Goal: Task Accomplishment & Management: Complete application form

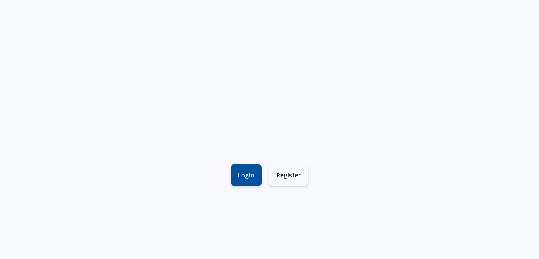
scroll to position [200, 0]
click at [250, 170] on link "Login" at bounding box center [246, 170] width 31 height 21
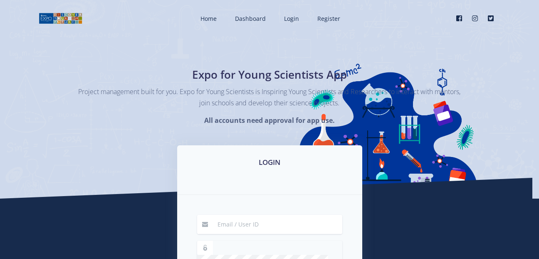
type input "abupatel.ka@gmail.com"
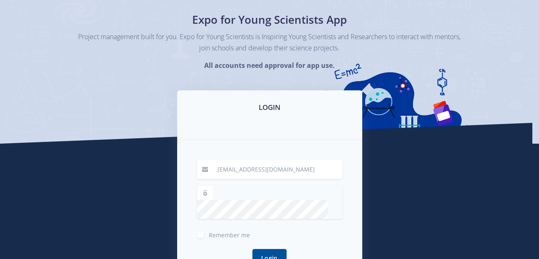
scroll to position [67, 0]
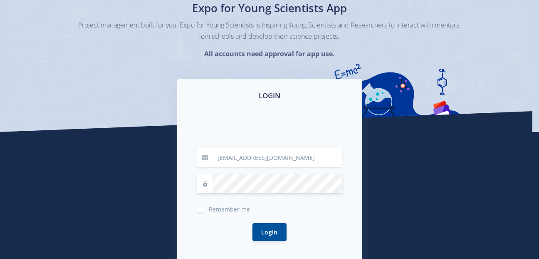
click at [194, 181] on div "abupatel.ka@gmail.com Remember me Login" at bounding box center [269, 199] width 185 height 143
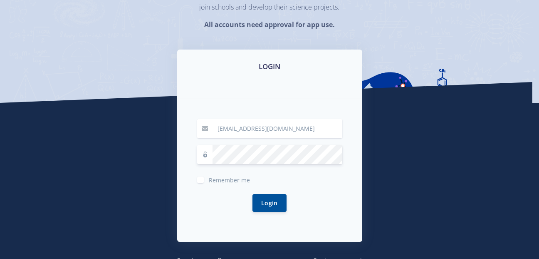
scroll to position [116, 0]
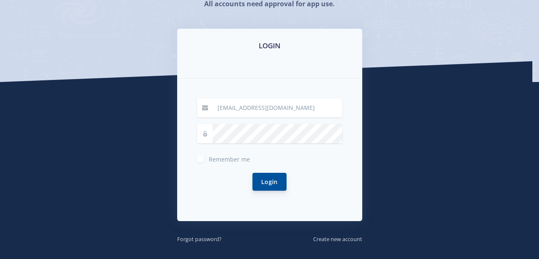
click at [271, 180] on button "Login" at bounding box center [269, 182] width 34 height 18
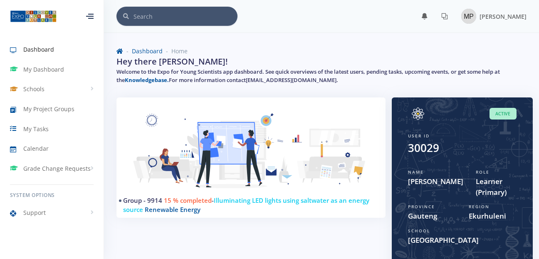
click at [171, 203] on span "15 % completed" at bounding box center [188, 200] width 48 height 8
click at [126, 201] on link "Group - 9914" at bounding box center [142, 200] width 39 height 8
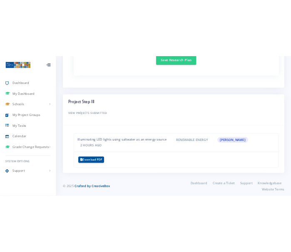
scroll to position [607, 0]
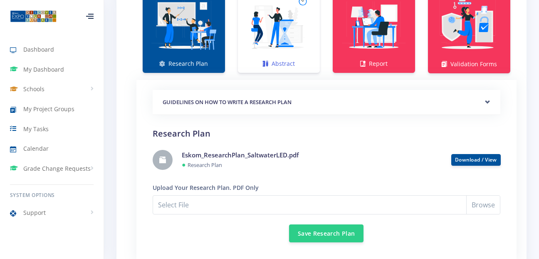
click at [278, 57] on img at bounding box center [279, 24] width 69 height 69
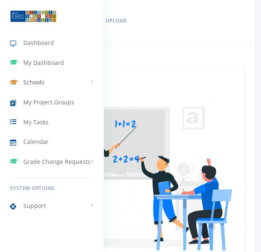
click at [90, 81] on link "Schools" at bounding box center [52, 82] width 104 height 19
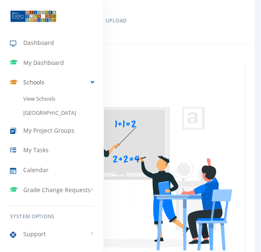
click at [92, 82] on link "Schools" at bounding box center [52, 82] width 104 height 19
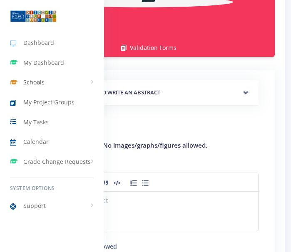
scroll to position [1673, 0]
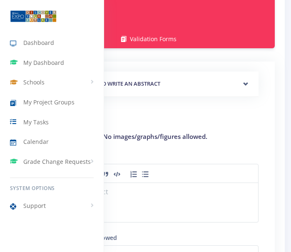
click at [107, 193] on div at bounding box center [145, 126] width 291 height 252
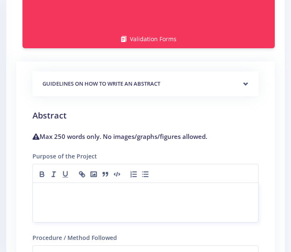
click at [59, 193] on p at bounding box center [145, 192] width 215 height 11
click at [96, 194] on p at bounding box center [145, 192] width 215 height 11
click at [186, 195] on p "This project investigate if saltwater can be used" at bounding box center [145, 192] width 215 height 11
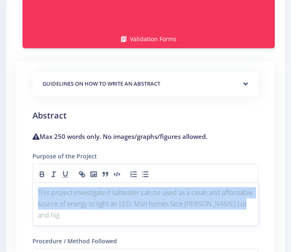
drag, startPoint x: 37, startPoint y: 191, endPoint x: 72, endPoint y: 215, distance: 42.4
click at [72, 215] on div "This project investigate if saltwater can be used as a clean and affordable sou…" at bounding box center [145, 204] width 226 height 43
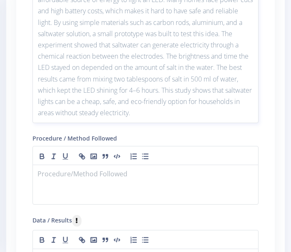
scroll to position [1890, 0]
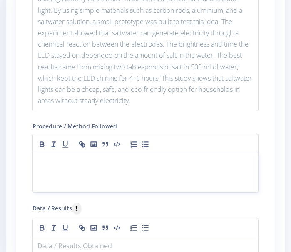
click at [62, 165] on p at bounding box center [145, 162] width 215 height 11
click at [46, 158] on p at bounding box center [145, 162] width 215 height 11
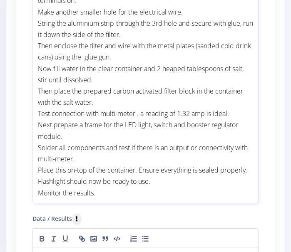
scroll to position [2189, 0]
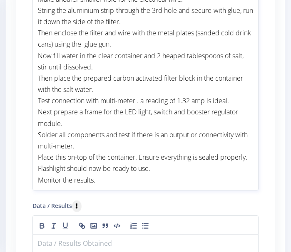
click at [114, 178] on p "Monitor the results." at bounding box center [145, 180] width 215 height 11
click at [113, 179] on p "Monitor the results." at bounding box center [145, 180] width 215 height 11
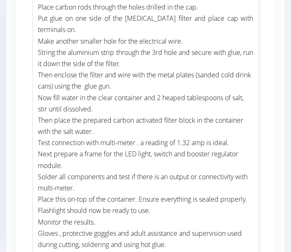
scroll to position [2368, 0]
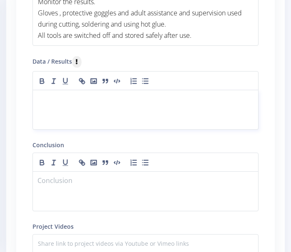
click at [80, 95] on p at bounding box center [145, 99] width 215 height 11
click at [43, 112] on div at bounding box center [145, 110] width 226 height 40
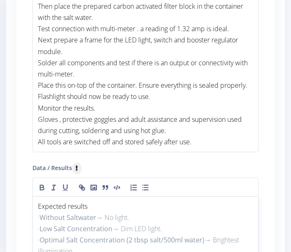
scroll to position [2041, 0]
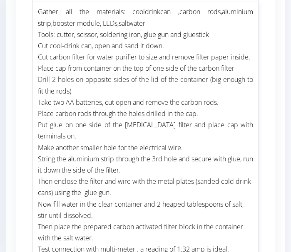
click at [178, 10] on span "Gather all the materials: cooldrinkcan ,carbon rods,aluminium strip,booster mod…" at bounding box center [146, 17] width 217 height 20
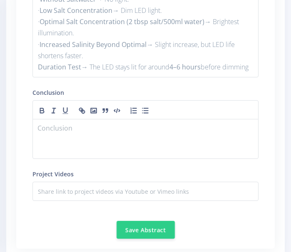
scroll to position [2490, 0]
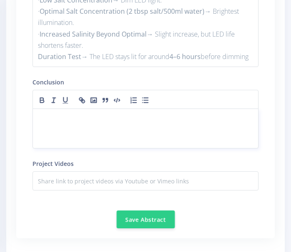
click at [56, 124] on p at bounding box center [145, 118] width 215 height 11
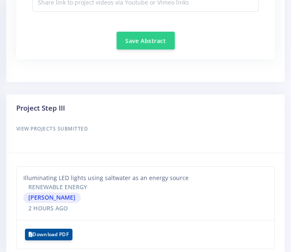
scroll to position [2706, 0]
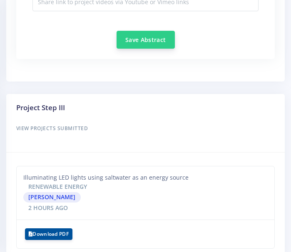
click at [148, 49] on button "Save Abstract" at bounding box center [145, 40] width 58 height 18
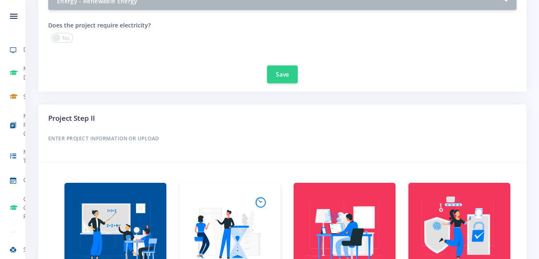
scroll to position [679, 0]
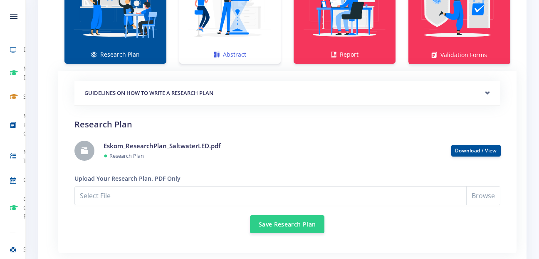
click at [239, 31] on img at bounding box center [230, 5] width 89 height 89
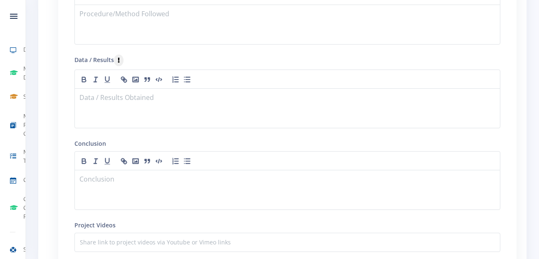
scroll to position [959, 0]
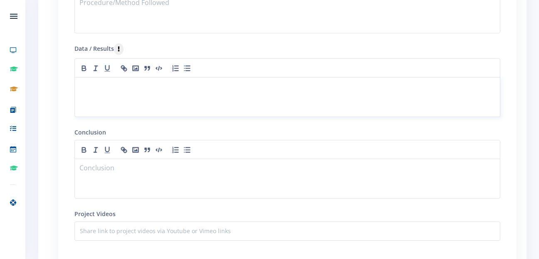
click at [99, 87] on p at bounding box center [287, 87] width 415 height 11
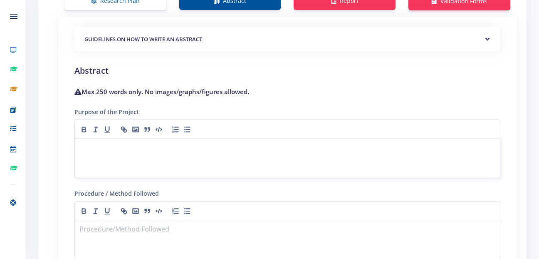
click at [98, 146] on p at bounding box center [287, 148] width 415 height 11
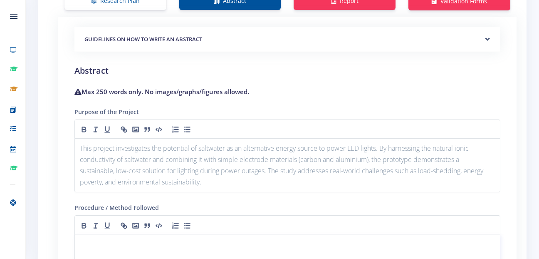
click at [111, 244] on p at bounding box center [287, 243] width 415 height 11
click at [93, 239] on p at bounding box center [287, 243] width 415 height 11
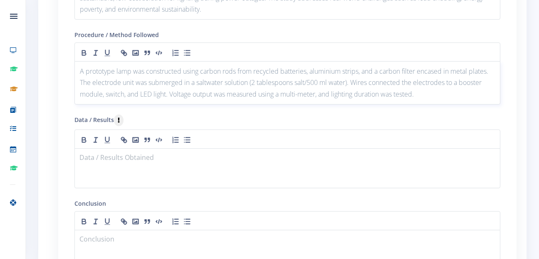
scroll to position [915, 0]
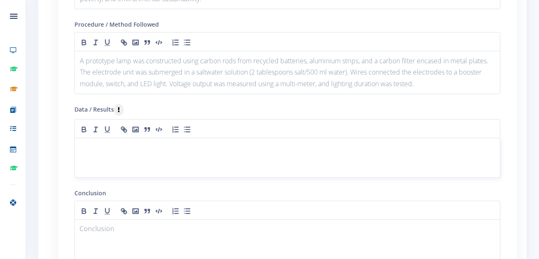
click at [83, 143] on p at bounding box center [287, 147] width 415 height 11
click at [86, 145] on p at bounding box center [287, 147] width 415 height 11
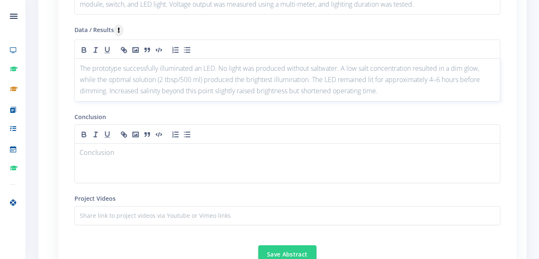
scroll to position [1005, 0]
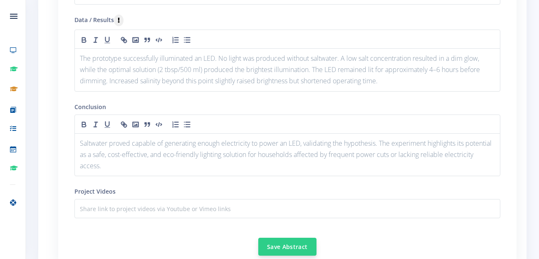
click at [290, 245] on button "Save Abstract" at bounding box center [287, 247] width 58 height 18
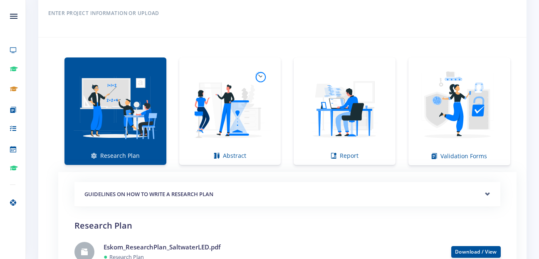
scroll to position [544, 0]
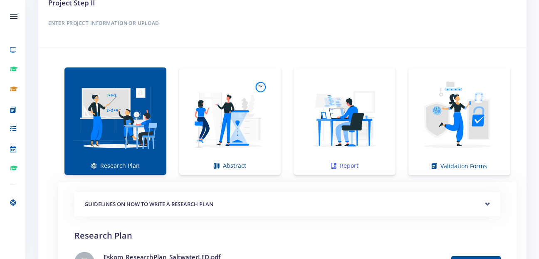
click at [361, 132] on img at bounding box center [344, 116] width 89 height 89
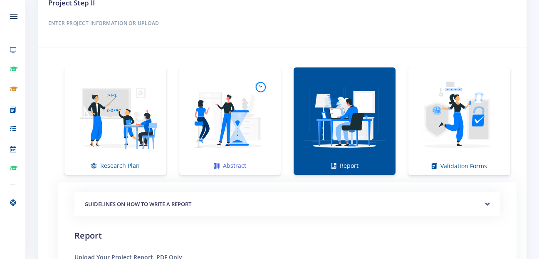
click at [241, 156] on img at bounding box center [230, 116] width 89 height 89
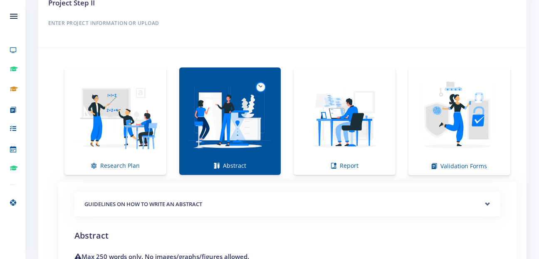
scroll to position [317, 0]
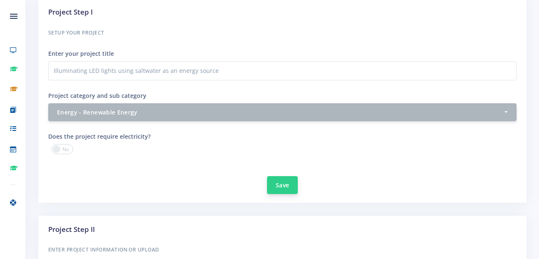
click at [284, 188] on button "Save" at bounding box center [282, 185] width 31 height 18
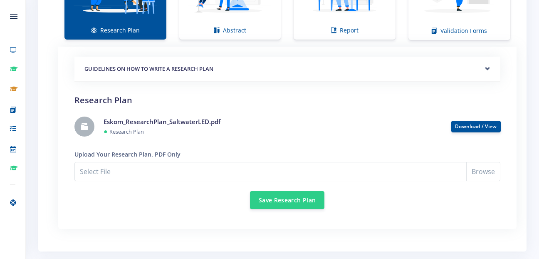
scroll to position [856, 0]
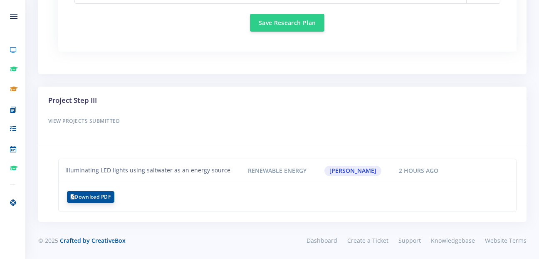
click at [111, 196] on button "Download PDF" at bounding box center [90, 197] width 47 height 12
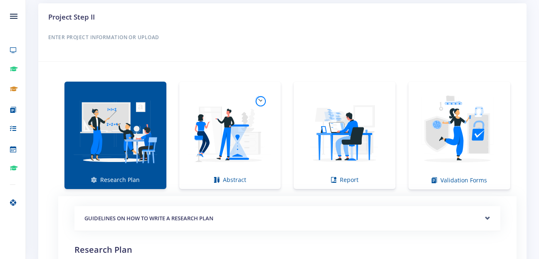
scroll to position [537, 0]
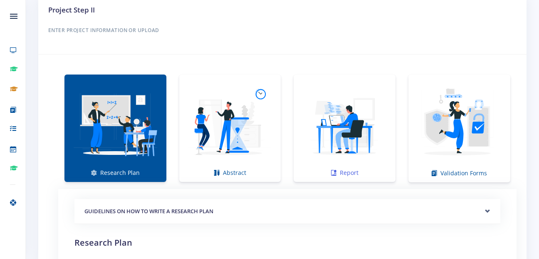
click at [376, 155] on img at bounding box center [344, 123] width 89 height 89
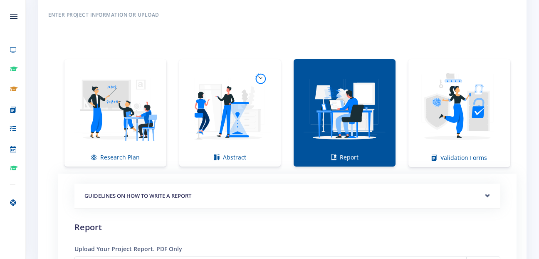
scroll to position [763, 0]
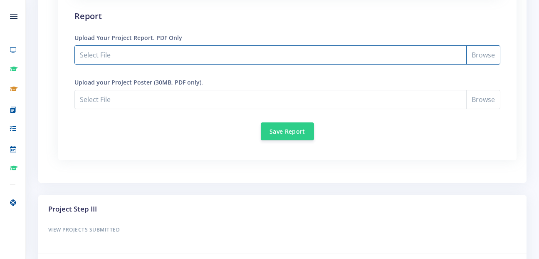
click at [483, 49] on input "Select File" at bounding box center [287, 54] width 426 height 19
type input "C:\fakepath\my eskom project2025-online result 13AUG25.pdf"
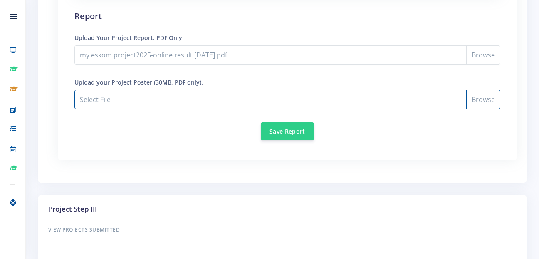
click at [493, 98] on input "my eskom project2025-online result 13AUG25.pdf" at bounding box center [287, 99] width 426 height 19
click at [482, 94] on input "my eskom project2025-online result 13AUG25.pdf" at bounding box center [287, 99] width 426 height 19
click at [480, 101] on input "my eskom project2025-online result 13AUG25.pdf" at bounding box center [287, 99] width 426 height 19
type input "C:\fakepath\Mp Expo poster.pdf"
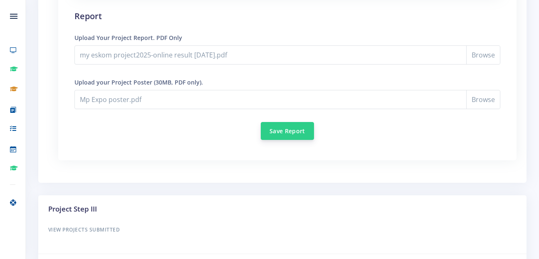
click at [282, 132] on button "Save Report" at bounding box center [287, 131] width 53 height 18
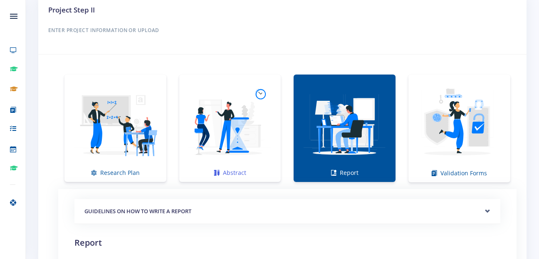
click at [241, 155] on img at bounding box center [230, 123] width 89 height 89
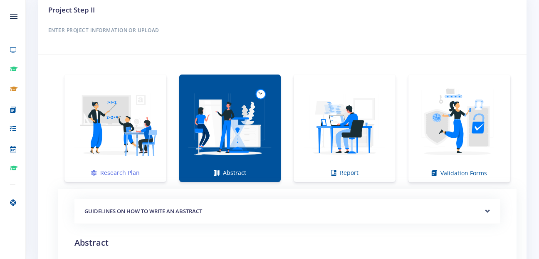
click at [127, 153] on img at bounding box center [115, 123] width 89 height 89
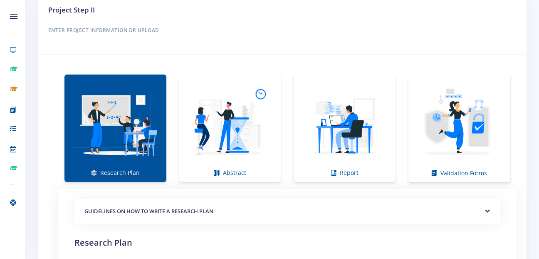
scroll to position [763, 0]
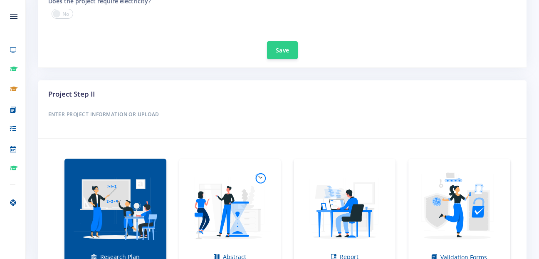
scroll to position [679, 0]
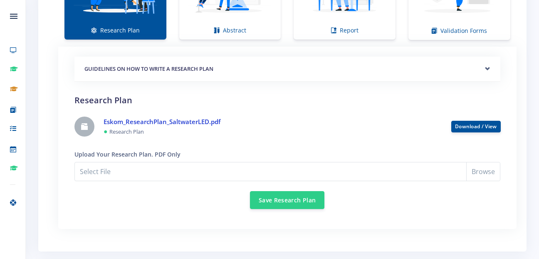
click at [125, 123] on link "Eskom_ResearchPlan_SaltwaterLED.pdf" at bounding box center [162, 121] width 117 height 8
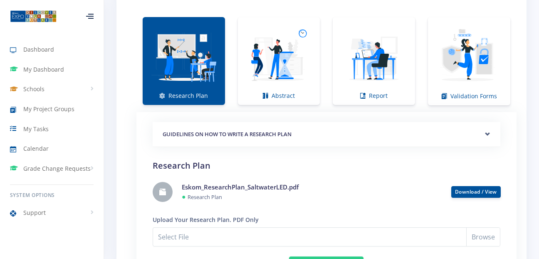
scroll to position [582, 0]
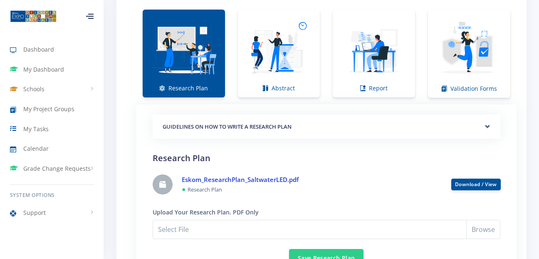
drag, startPoint x: 163, startPoint y: 186, endPoint x: 285, endPoint y: 179, distance: 122.1
click at [285, 179] on link "Eskom_ResearchPlan_SaltwaterLED.pdf" at bounding box center [240, 179] width 117 height 8
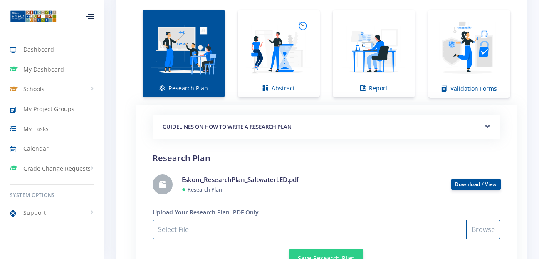
drag, startPoint x: 195, startPoint y: 187, endPoint x: 194, endPoint y: 234, distance: 47.0
click at [194, 234] on input "Select File" at bounding box center [327, 229] width 348 height 19
type input "C:\fakepath\my eskom project2025- 13AUG25 online1.pdf"
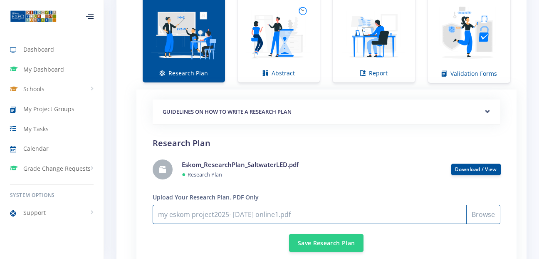
scroll to position [599, 0]
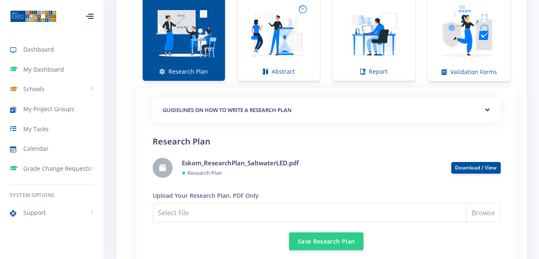
scroll to position [616, 0]
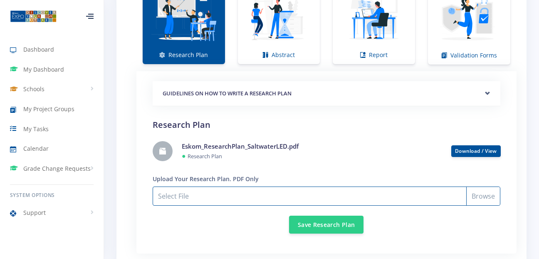
click at [478, 197] on input "Select File" at bounding box center [327, 195] width 348 height 19
type input "C:\fakepath\my eskom project2025-7.pdf"
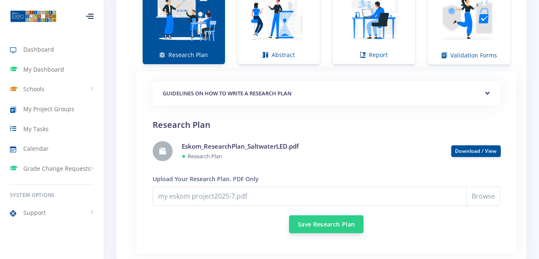
click at [299, 222] on button "Save Research Plan" at bounding box center [326, 224] width 74 height 18
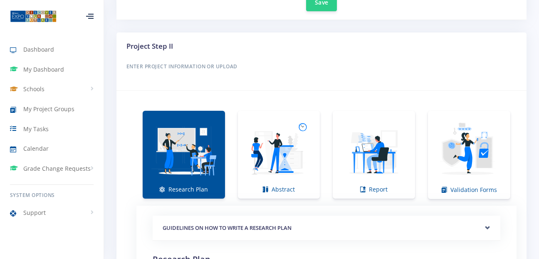
scroll to position [516, 0]
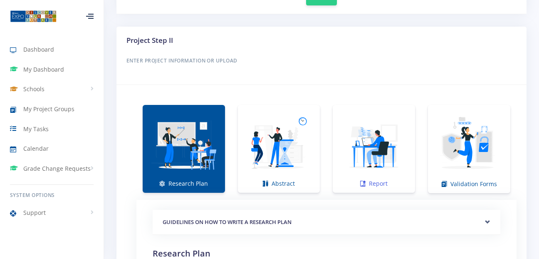
click at [393, 160] on img at bounding box center [373, 144] width 69 height 69
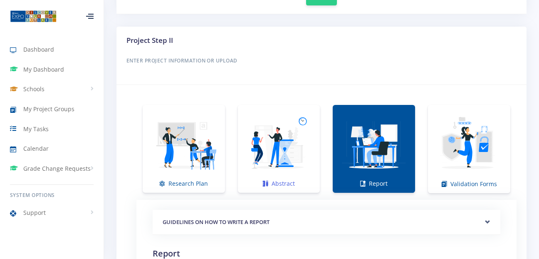
click at [311, 153] on img at bounding box center [279, 144] width 69 height 69
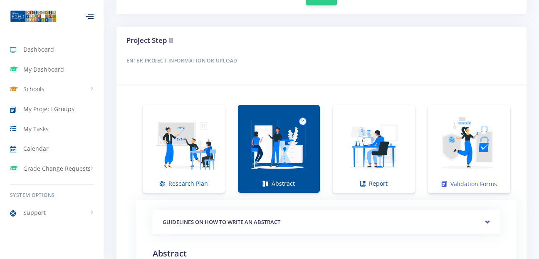
click at [474, 140] on img at bounding box center [469, 144] width 69 height 69
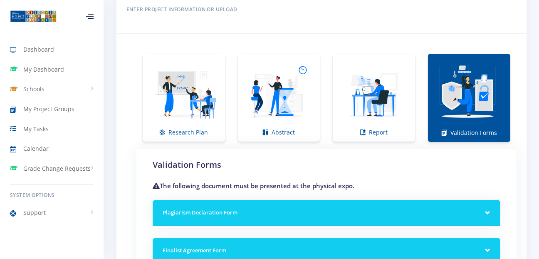
scroll to position [583, 0]
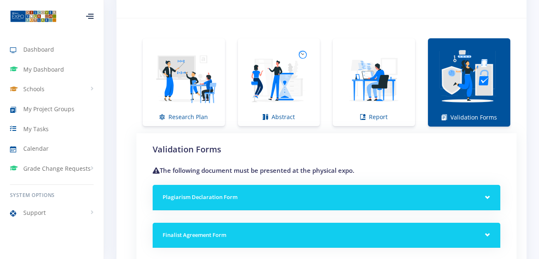
click at [488, 197] on div "Plagiarism Declaration Form" at bounding box center [327, 197] width 348 height 25
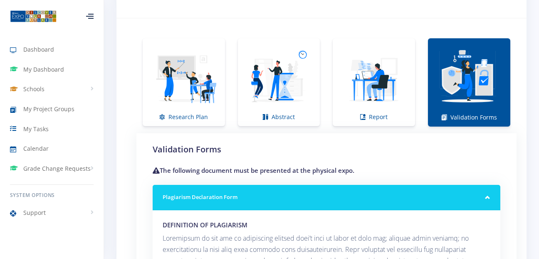
scroll to position [809, 0]
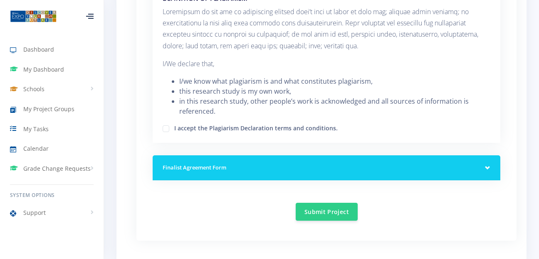
click at [491, 169] on div "Finalist Agreement Form" at bounding box center [327, 167] width 348 height 25
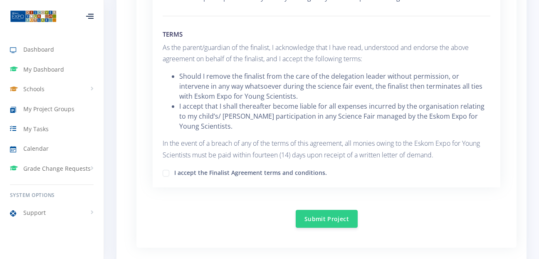
scroll to position [1600, 0]
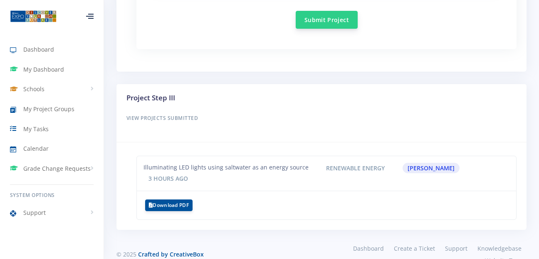
click at [344, 11] on button "Submit Project" at bounding box center [327, 20] width 62 height 18
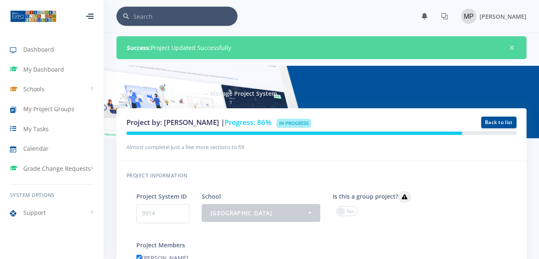
scroll to position [6, 6]
click at [351, 213] on span at bounding box center [347, 211] width 22 height 10
click at [0, 0] on input "checkbox" at bounding box center [0, 0] width 0 height 0
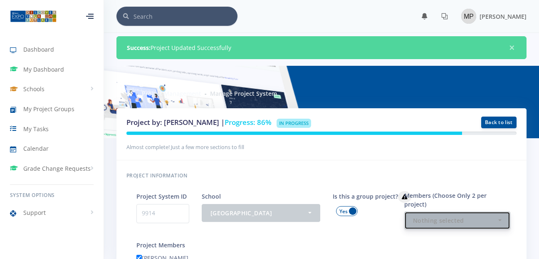
click at [500, 211] on button "Nothing selected" at bounding box center [457, 220] width 106 height 18
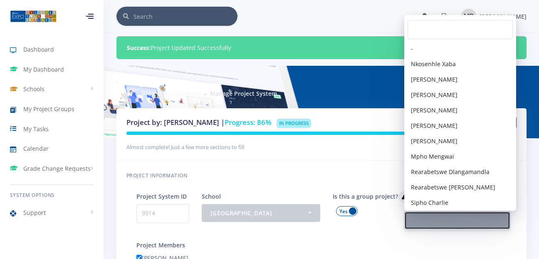
click at [500, 211] on button "Nothing selected" at bounding box center [457, 220] width 106 height 18
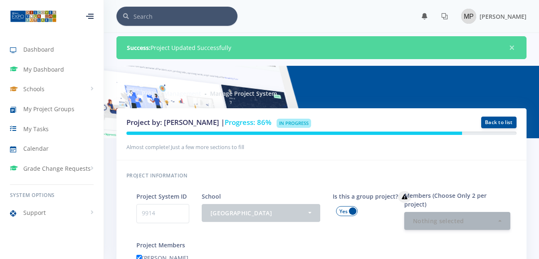
click at [344, 213] on span at bounding box center [347, 211] width 22 height 10
click at [0, 0] on input "checkbox" at bounding box center [0, 0] width 0 height 0
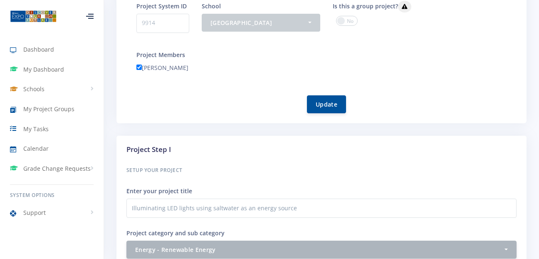
scroll to position [0, 0]
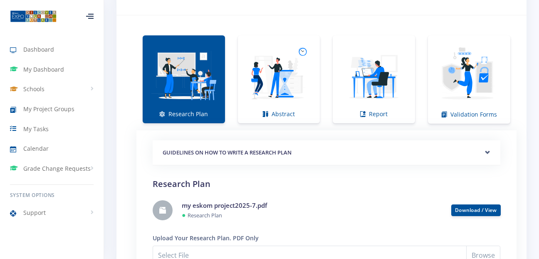
scroll to position [602, 0]
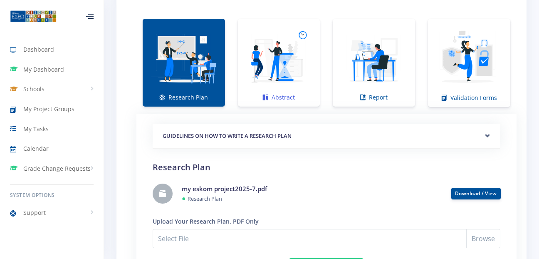
click at [301, 57] on img at bounding box center [279, 58] width 69 height 69
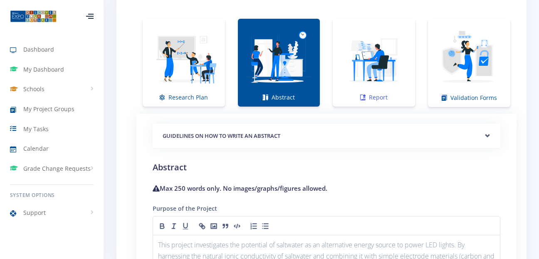
click at [361, 65] on img at bounding box center [373, 58] width 69 height 69
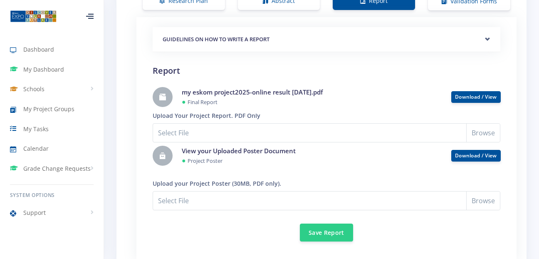
scroll to position [719, 0]
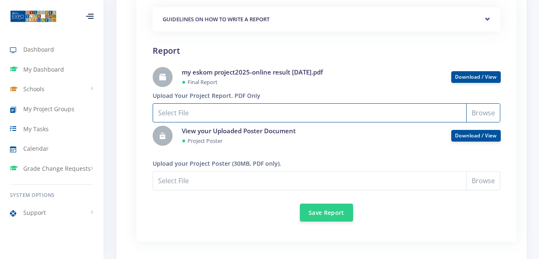
click at [478, 114] on input "Select File" at bounding box center [327, 112] width 348 height 19
type input "C:\fakepath\my eskom project2025-online result 13AUG25.pdf"
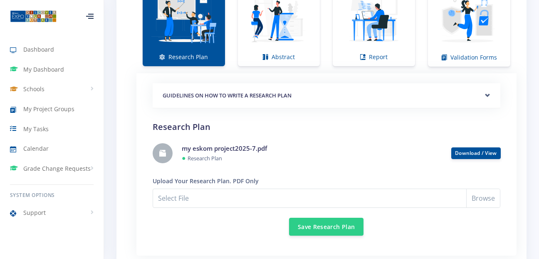
scroll to position [387, 0]
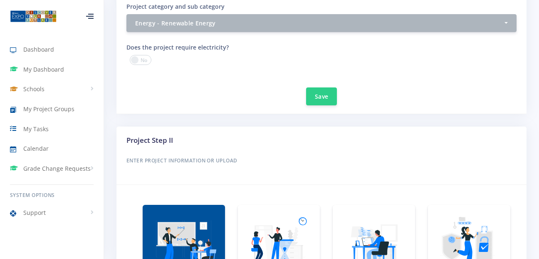
click at [303, 230] on img at bounding box center [279, 244] width 69 height 69
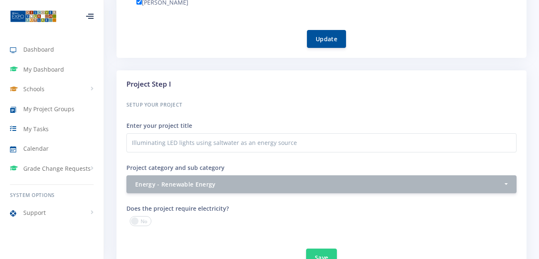
scroll to position [453, 0]
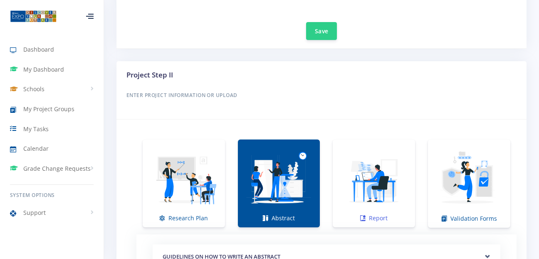
click at [368, 186] on img at bounding box center [373, 178] width 69 height 69
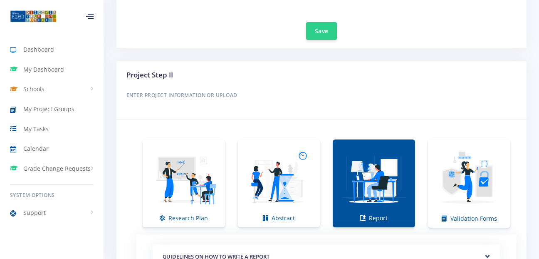
scroll to position [679, 0]
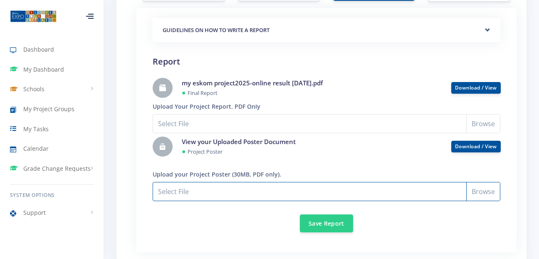
click at [476, 193] on input "Select File" at bounding box center [327, 191] width 348 height 19
type input "C:\fakepath\Mp Expo poster.pdf"
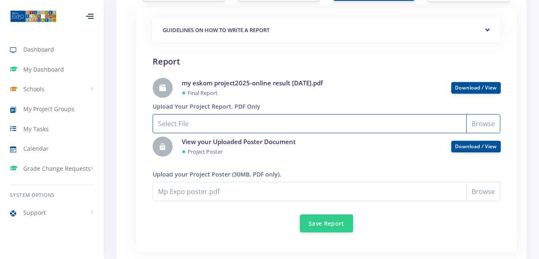
click at [482, 124] on input "Select File" at bounding box center [327, 123] width 348 height 19
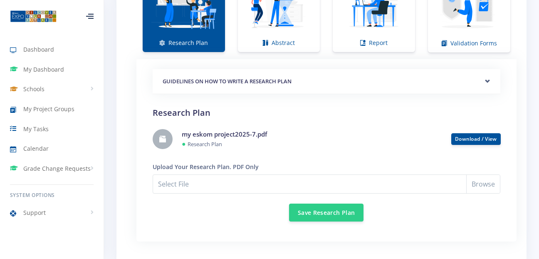
scroll to position [632, 0]
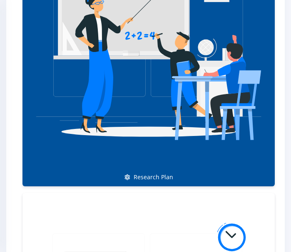
scroll to position [745, 0]
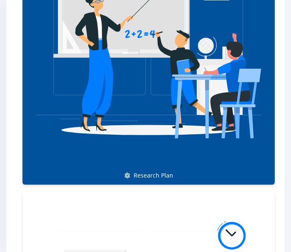
click at [181, 102] on img at bounding box center [148, 51] width 239 height 239
click at [204, 107] on img at bounding box center [148, 51] width 239 height 239
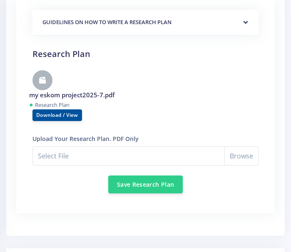
scroll to position [1731, 0]
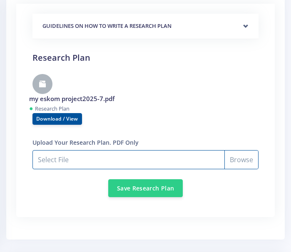
click at [242, 164] on input "Select File" at bounding box center [145, 159] width 226 height 19
type input "C:\fakepath\my eskom project2025-8.pdf"
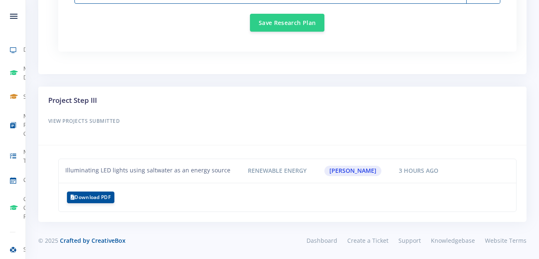
scroll to position [601, 0]
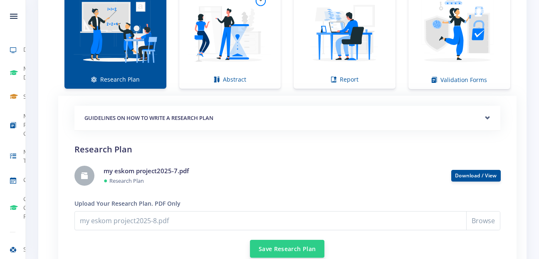
click at [283, 245] on button "Save Research Plan" at bounding box center [287, 249] width 74 height 18
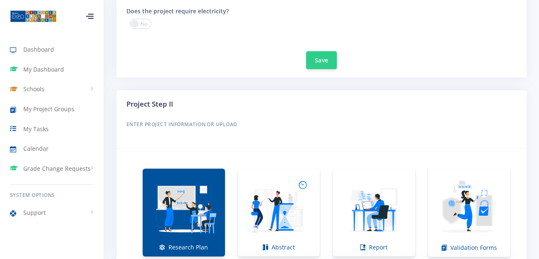
scroll to position [679, 0]
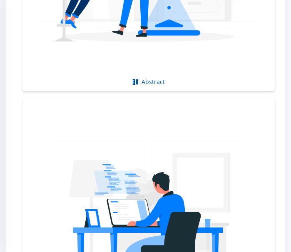
scroll to position [1323, 0]
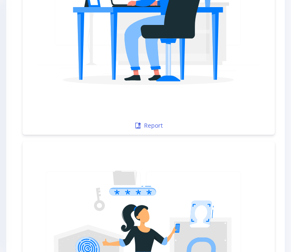
click at [208, 59] on img at bounding box center [148, 1] width 239 height 239
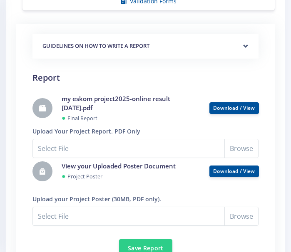
scroll to position [1697, 0]
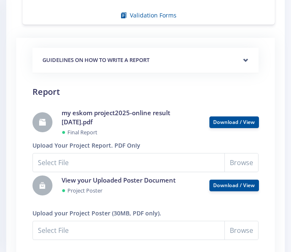
click at [247, 62] on div "GUIDELINES ON HOW TO WRITE A REPORT" at bounding box center [145, 60] width 226 height 25
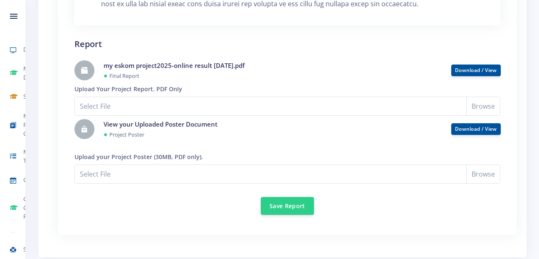
scroll to position [952, 0]
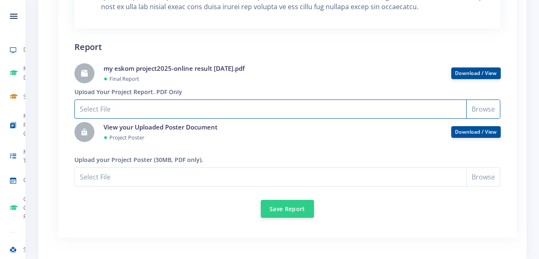
click at [290, 114] on input "Select File" at bounding box center [287, 108] width 426 height 19
type input "C:\fakepath\Eskom Project2025 Report-final MP.pdf"
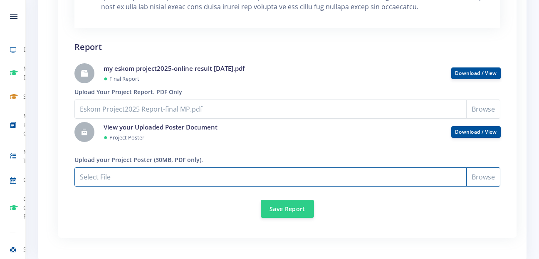
click at [290, 178] on input "Eskom Project2025 Report-final MP.pdf" at bounding box center [287, 176] width 426 height 19
type input "C:\fakepath\Mp Expo poster.pdf"
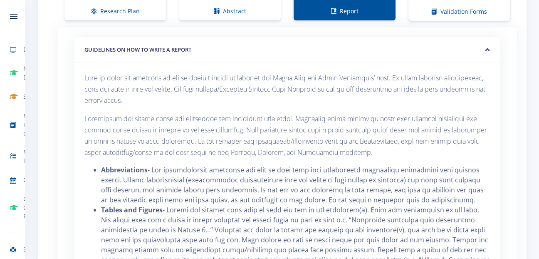
scroll to position [652, 0]
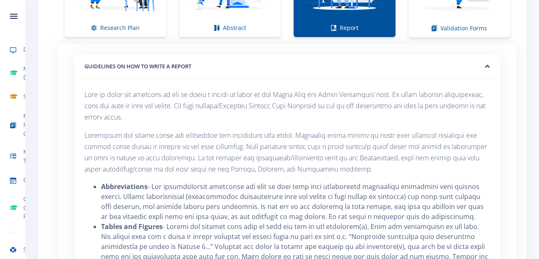
click at [290, 64] on div "GUIDELINES ON HOW TO WRITE A REPORT" at bounding box center [287, 66] width 426 height 25
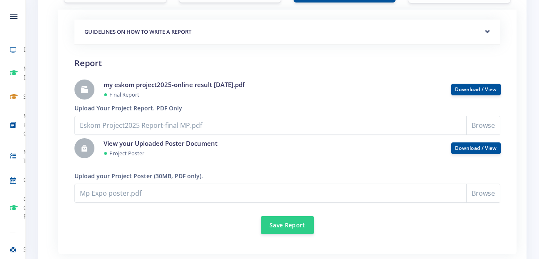
scroll to position [702, 0]
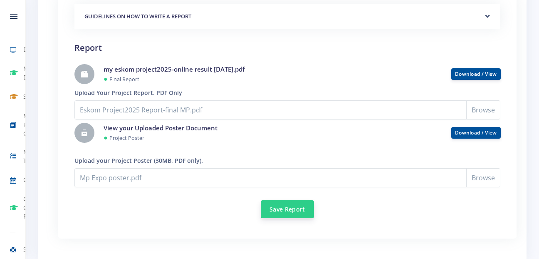
click at [290, 208] on button "Save Report" at bounding box center [287, 209] width 53 height 18
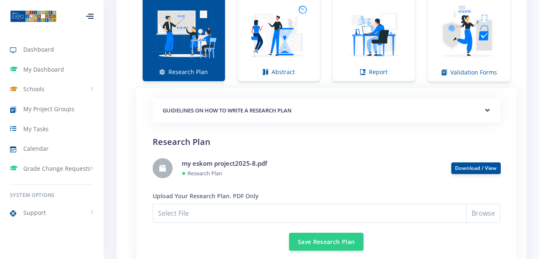
scroll to position [636, 0]
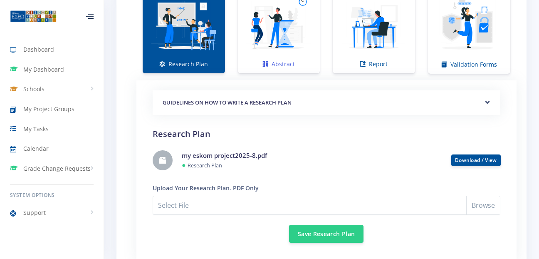
click at [281, 36] on img at bounding box center [279, 24] width 69 height 69
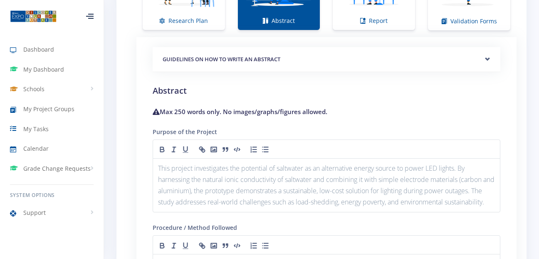
scroll to position [453, 0]
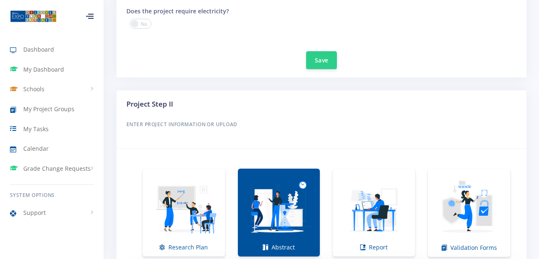
click at [389, 164] on div "Research Plan Abstract Report Validation Forms" at bounding box center [326, 212] width 380 height 101
click at [387, 191] on img at bounding box center [373, 207] width 69 height 69
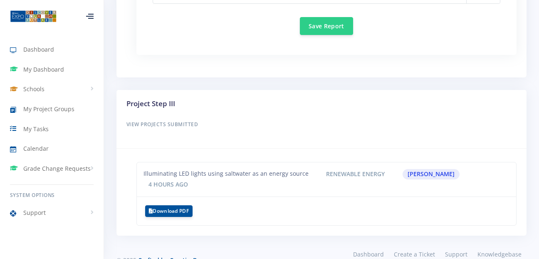
scroll to position [679, 0]
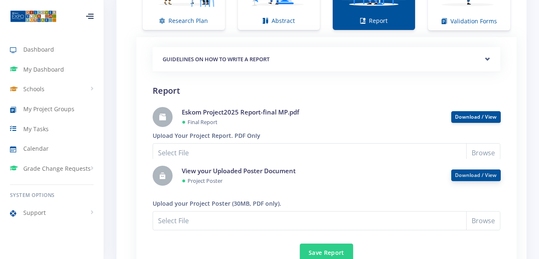
click at [471, 175] on link "Download / View" at bounding box center [476, 174] width 42 height 7
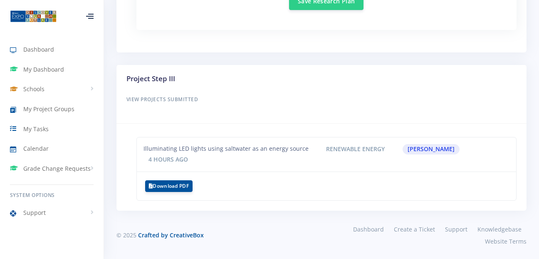
scroll to position [840, 0]
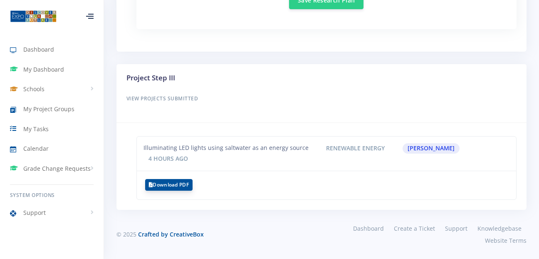
click at [183, 180] on button "Download PDF" at bounding box center [168, 185] width 47 height 12
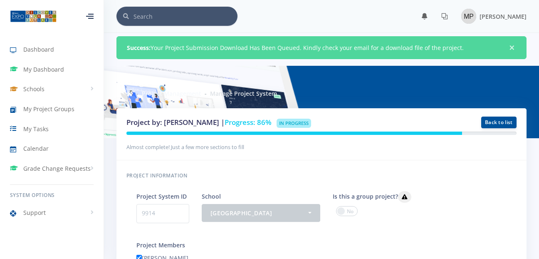
click at [511, 47] on span "×" at bounding box center [512, 48] width 8 height 8
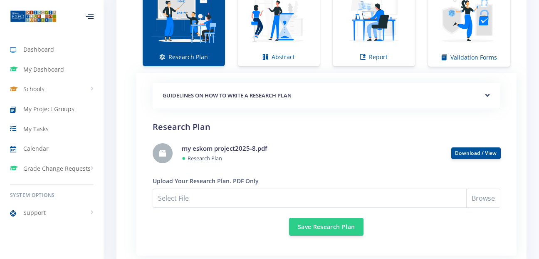
scroll to position [387, 0]
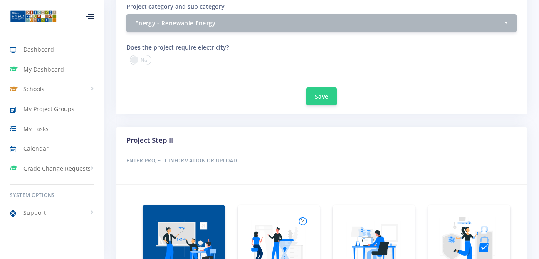
click at [290, 225] on img at bounding box center [279, 244] width 69 height 69
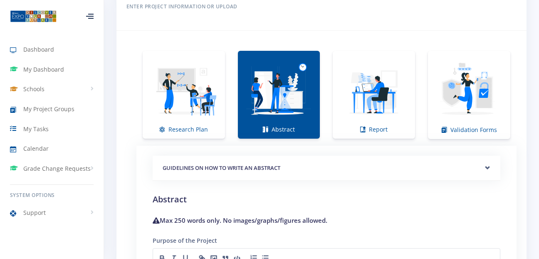
scroll to position [526, 0]
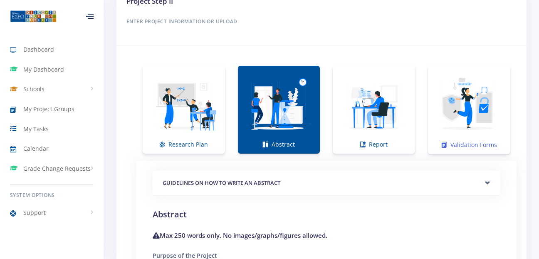
click at [473, 125] on img at bounding box center [469, 105] width 69 height 69
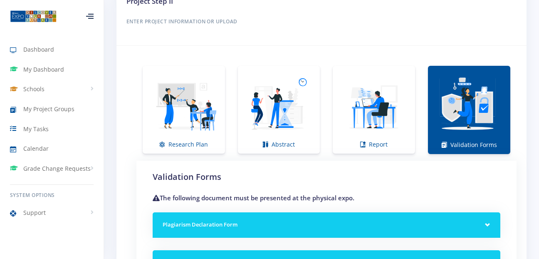
click at [473, 125] on img at bounding box center [469, 105] width 69 height 69
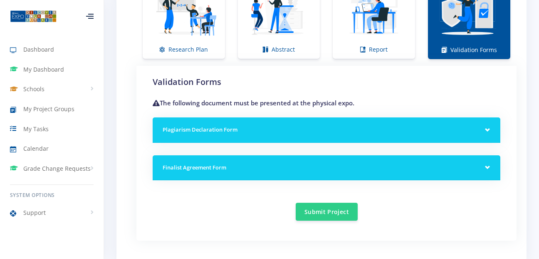
scroll to position [619, 0]
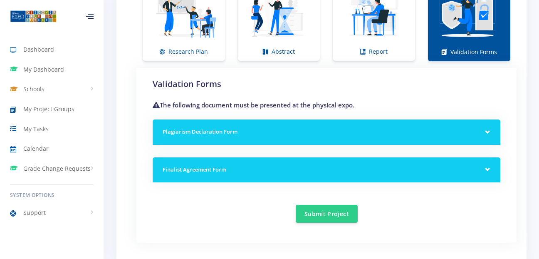
click at [486, 130] on div "Plagiarism Declaration Form" at bounding box center [327, 131] width 348 height 25
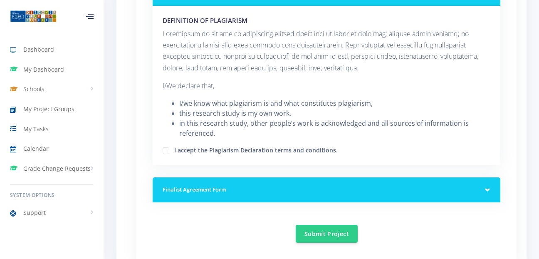
scroll to position [751, 0]
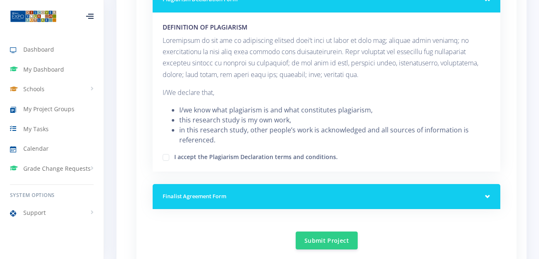
click at [174, 155] on label "I accept the Plagiarism Declaration terms and conditions." at bounding box center [255, 155] width 163 height 7
click at [174, 155] on input "I accept the Plagiarism Declaration terms and conditions." at bounding box center [176, 153] width 5 height 5
checkbox input "true"
click at [488, 195] on div "Finalist Agreement Form" at bounding box center [327, 196] width 348 height 25
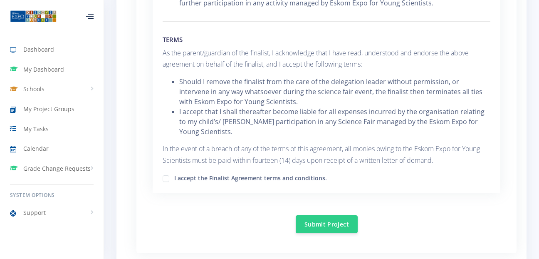
scroll to position [1351, 0]
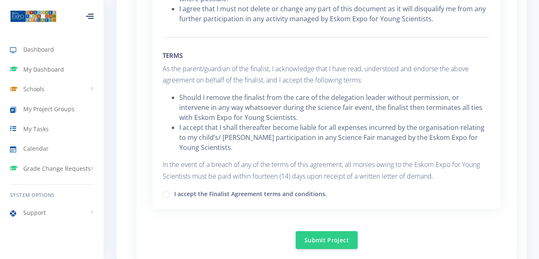
click at [166, 188] on div "I accept the Finalist Agreement terms and conditions." at bounding box center [327, 193] width 328 height 10
click at [174, 189] on label "I accept the Finalist Agreement terms and conditions." at bounding box center [250, 192] width 153 height 7
click at [174, 188] on input "I accept the Finalist Agreement terms and conditions." at bounding box center [176, 190] width 5 height 5
checkbox input "true"
click at [307, 230] on button "Submit Project" at bounding box center [327, 239] width 62 height 18
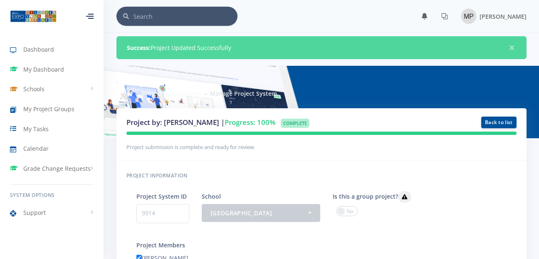
scroll to position [6, 6]
click at [80, 88] on link "Schools" at bounding box center [52, 88] width 104 height 19
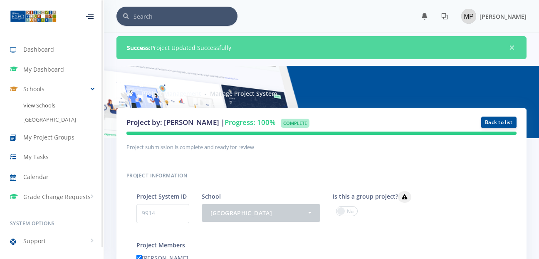
click at [39, 106] on link "View Schools" at bounding box center [52, 106] width 104 height 14
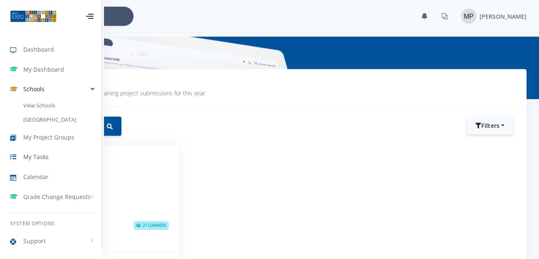
scroll to position [6, 6]
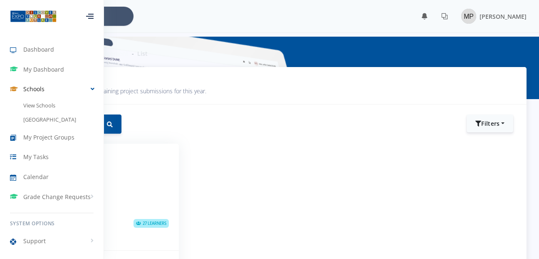
click at [317, 168] on div "[GEOGRAPHIC_DATA] NATEMIS: 700400849 [GEOGRAPHIC_DATA], [GEOGRAPHIC_DATA] -" at bounding box center [269, 217] width 507 height 147
click at [296, 136] on div "Filters Filter by Province [GEOGRAPHIC_DATA]" at bounding box center [269, 202] width 514 height 196
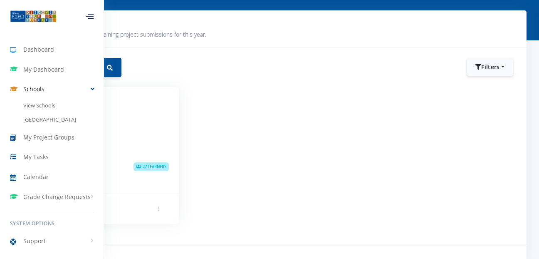
scroll to position [77, 0]
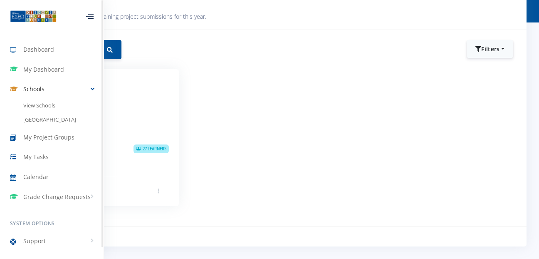
click at [93, 17] on div at bounding box center [89, 16] width 7 height 5
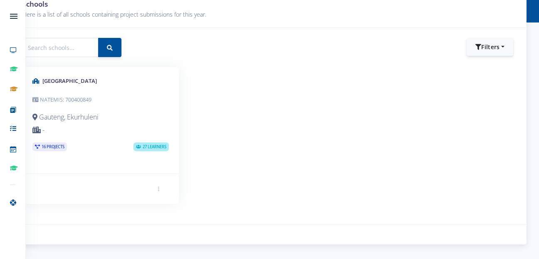
click at [240, 123] on div "[GEOGRAPHIC_DATA] NATEMIS: 700400849 [GEOGRAPHIC_DATA], [GEOGRAPHIC_DATA] -" at bounding box center [269, 140] width 507 height 147
click at [141, 143] on span "27 Learners" at bounding box center [151, 144] width 35 height 9
click at [146, 143] on span "27 Learners" at bounding box center [151, 144] width 35 height 9
click at [62, 97] on small "NATEMIS: 700400849" at bounding box center [61, 97] width 59 height 7
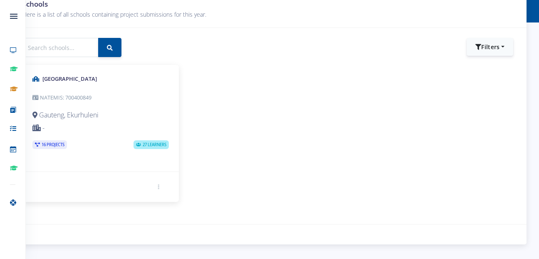
click at [33, 80] on icon at bounding box center [35, 78] width 7 height 5
click at [35, 99] on icon at bounding box center [35, 97] width 6 height 5
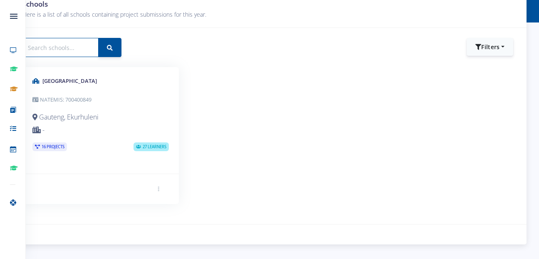
click at [85, 47] on input "text" at bounding box center [60, 47] width 76 height 19
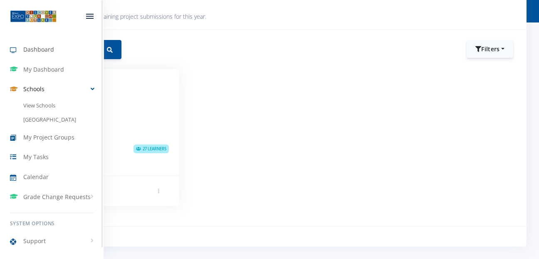
type input "palm"
click at [45, 47] on span "Dashboard" at bounding box center [38, 49] width 31 height 9
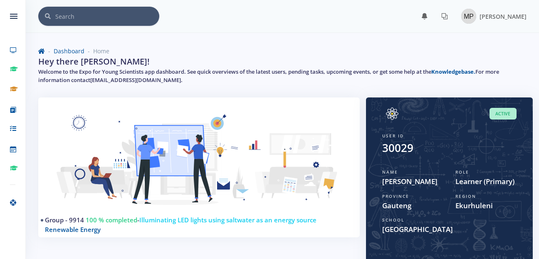
scroll to position [6, 6]
click at [470, 14] on img at bounding box center [468, 16] width 15 height 15
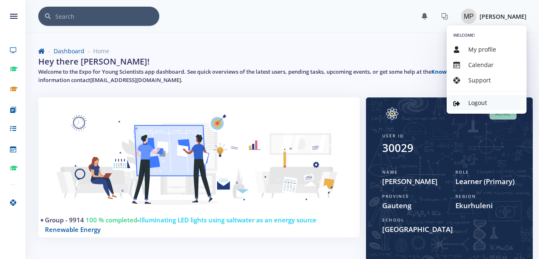
click at [488, 103] on link "Logout" at bounding box center [487, 102] width 80 height 15
